Goal: Find specific page/section: Find specific page/section

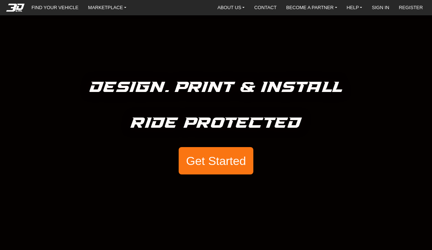
click at [227, 163] on button "Get Started" at bounding box center [215, 161] width 75 height 28
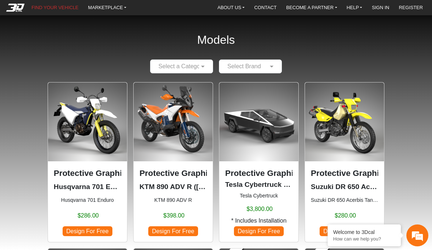
click at [204, 69] on span at bounding box center [203, 66] width 9 height 9
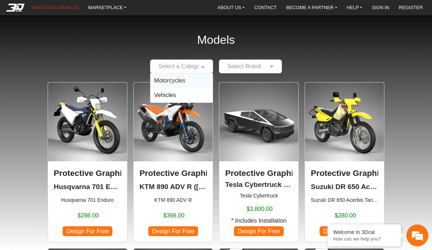
click at [180, 82] on span "Motorcycles" at bounding box center [169, 81] width 31 height 6
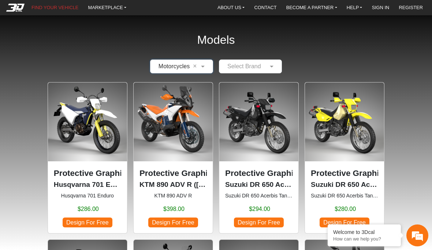
click at [271, 67] on span at bounding box center [272, 66] width 9 height 9
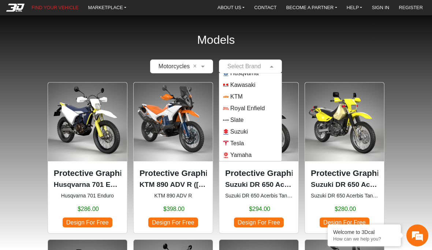
scroll to position [53, 0]
click at [264, 110] on span "Royal Enfield" at bounding box center [247, 108] width 34 height 9
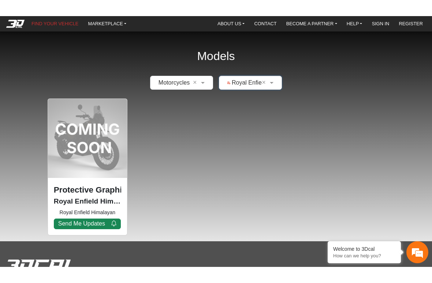
scroll to position [0, 0]
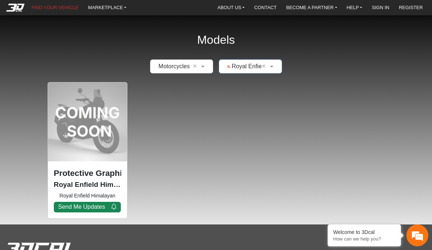
click at [92, 178] on p "Protective Graphic Kit" at bounding box center [87, 173] width 67 height 12
click at [99, 203] on button "Send Me Updates" at bounding box center [87, 207] width 67 height 11
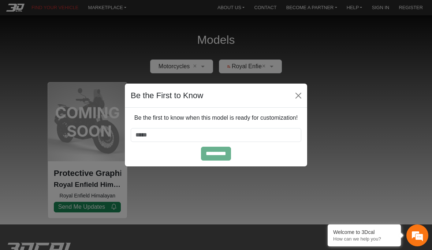
click at [363, 147] on div "Be the First to Know Be the first to know when this model is ready for customiz…" at bounding box center [216, 125] width 432 height 250
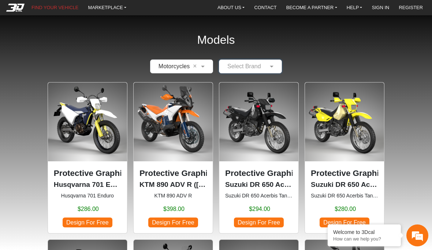
click at [272, 65] on span at bounding box center [272, 66] width 9 height 9
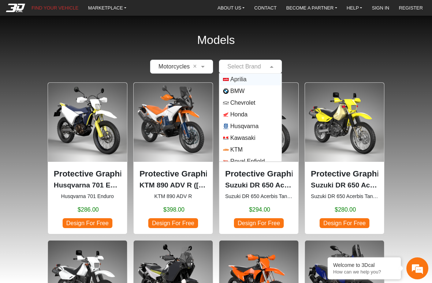
click at [247, 116] on span "Honda" at bounding box center [238, 114] width 17 height 9
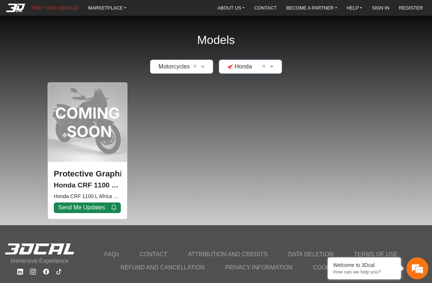
click at [116, 7] on link "MARKETPLACE" at bounding box center [107, 8] width 44 height 10
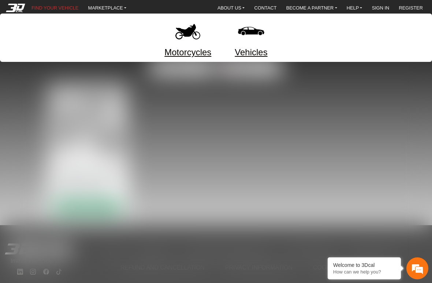
click at [193, 54] on link "Motorcycles" at bounding box center [187, 52] width 47 height 13
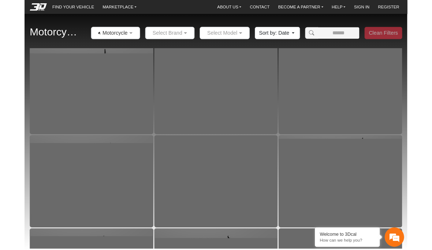
scroll to position [3804, 0]
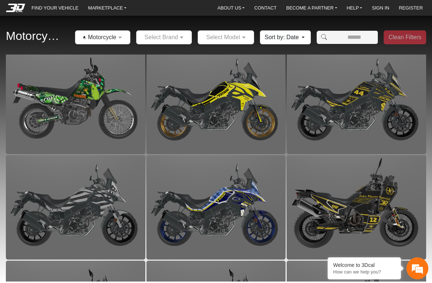
click at [121, 107] on img at bounding box center [75, 101] width 139 height 104
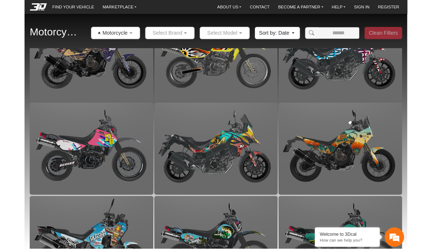
scroll to position [4055, 0]
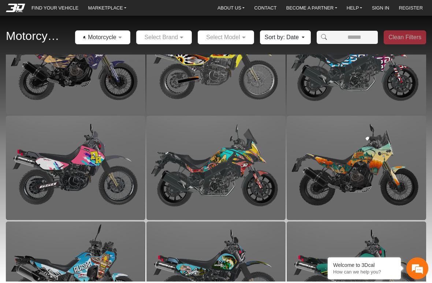
click at [259, 198] on img at bounding box center [215, 168] width 139 height 104
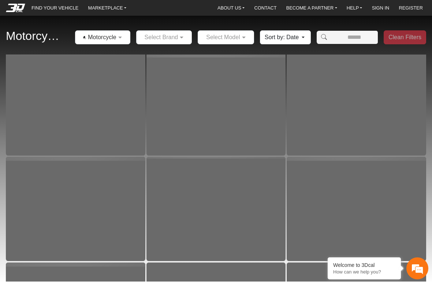
scroll to position [7916, 0]
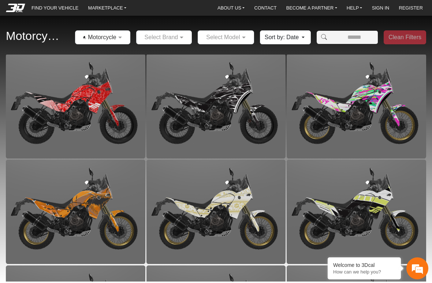
click at [179, 35] on span at bounding box center [182, 37] width 9 height 9
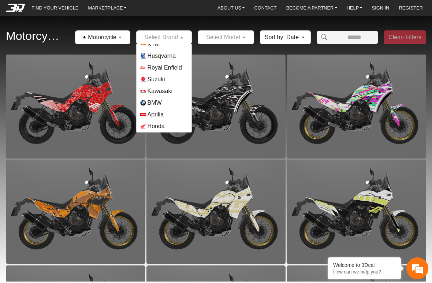
scroll to position [18, 0]
click at [165, 130] on span "Honda" at bounding box center [155, 126] width 17 height 9
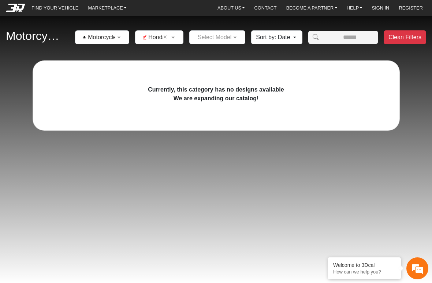
click at [233, 39] on span at bounding box center [235, 37] width 9 height 9
click at [232, 49] on span "CRF 1100 L Africa Twin (COMING SOON)" at bounding box center [252, 50] width 110 height 9
